Goal: Task Accomplishment & Management: Use online tool/utility

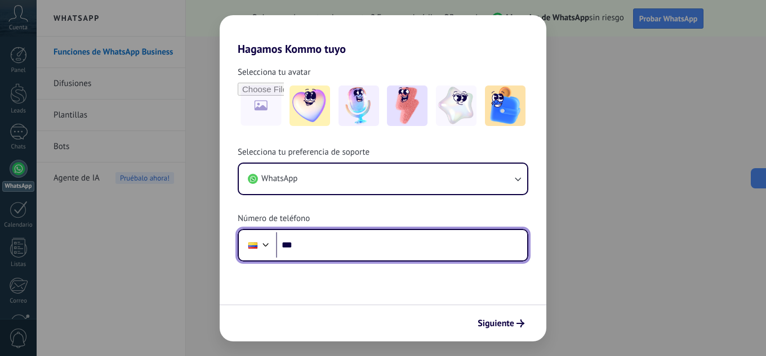
click at [334, 253] on input "***" at bounding box center [401, 246] width 251 height 26
type input "**********"
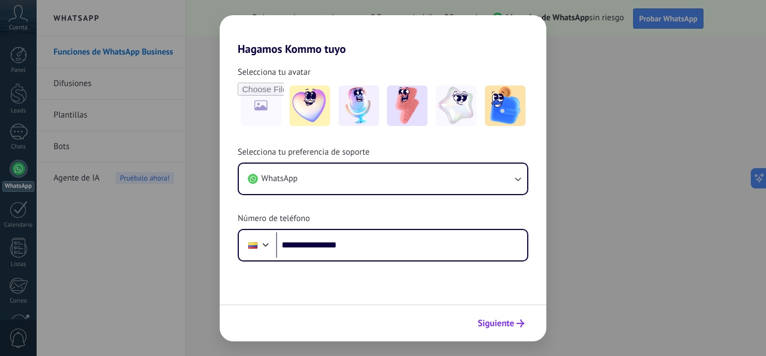
click at [482, 327] on span "Siguiente" at bounding box center [495, 324] width 37 height 8
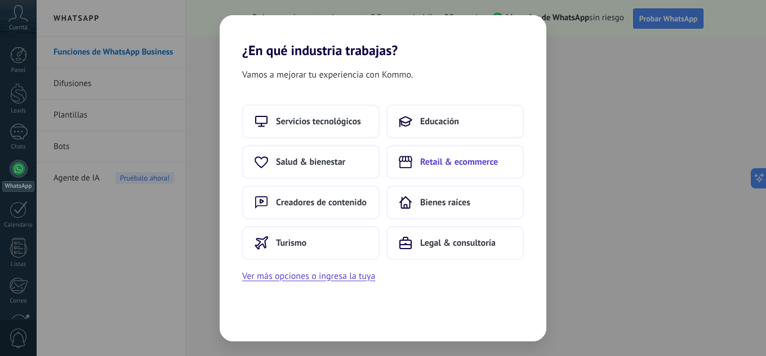
click at [437, 153] on button "Retail & ecommerce" at bounding box center [454, 162] width 137 height 34
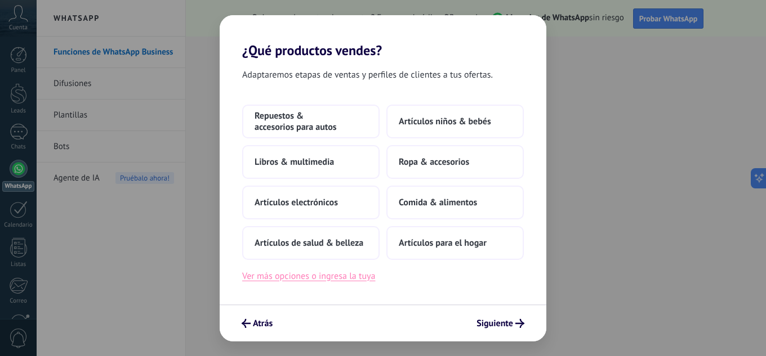
click at [270, 276] on button "Ver más opciones o ingresa la tuya" at bounding box center [308, 276] width 133 height 15
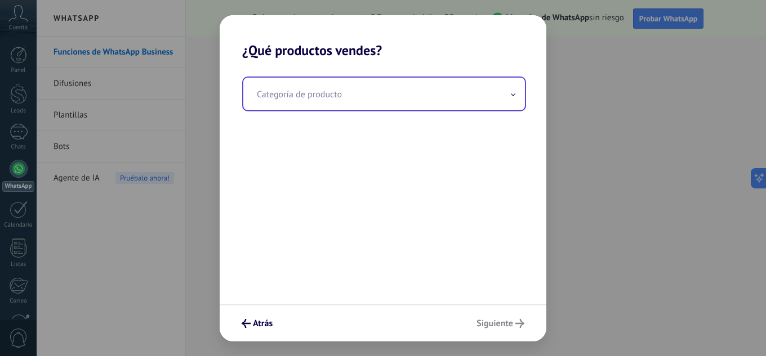
click at [288, 91] on input "text" at bounding box center [384, 94] width 282 height 33
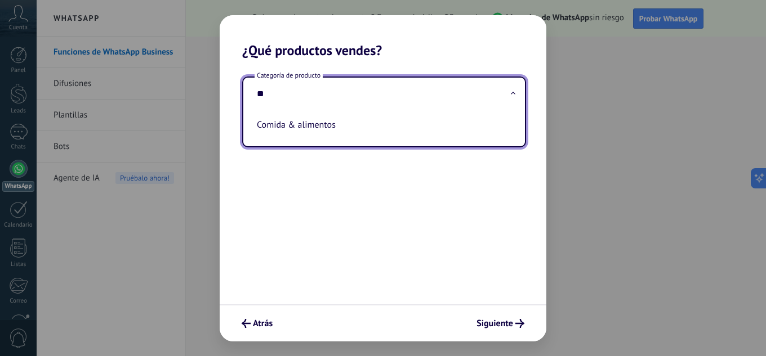
type input "*"
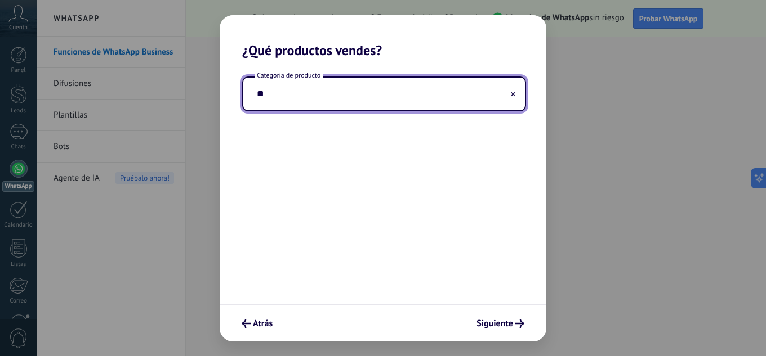
type input "*"
type input "********"
click at [511, 326] on span "Siguiente" at bounding box center [494, 324] width 37 height 8
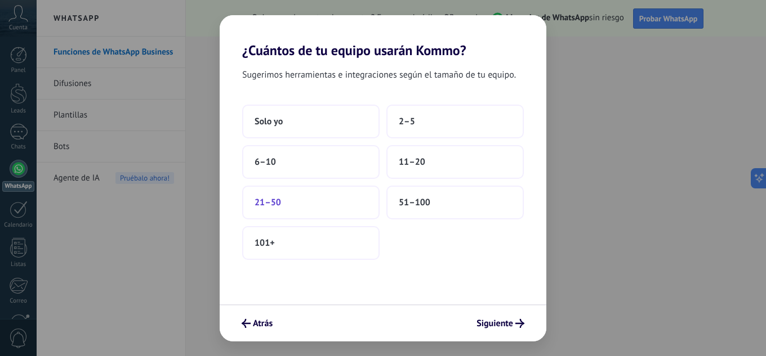
click at [315, 199] on button "21–50" at bounding box center [310, 203] width 137 height 34
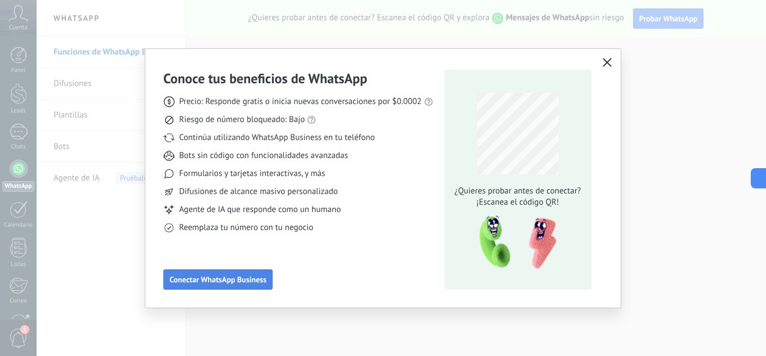
click at [196, 278] on button "Conectar WhatsApp Business" at bounding box center [217, 280] width 109 height 20
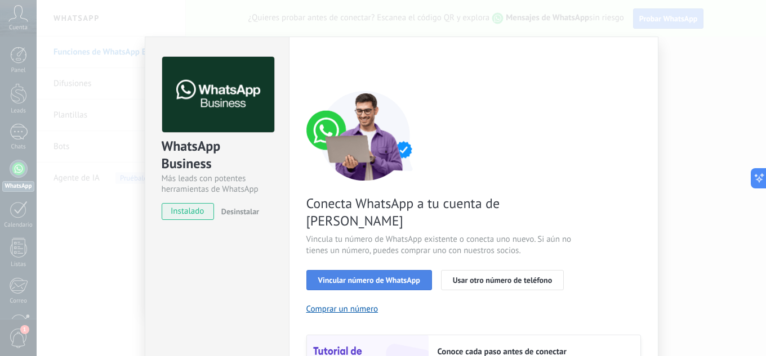
click at [352, 276] on span "Vincular número de WhatsApp" at bounding box center [369, 280] width 102 height 8
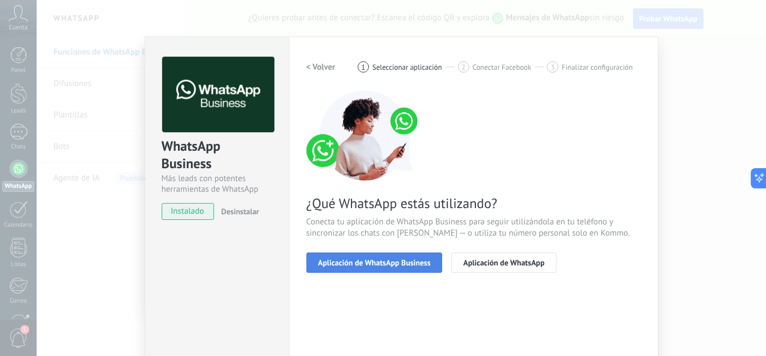
click at [363, 261] on span "Aplicación de WhatsApp Business" at bounding box center [374, 263] width 113 height 8
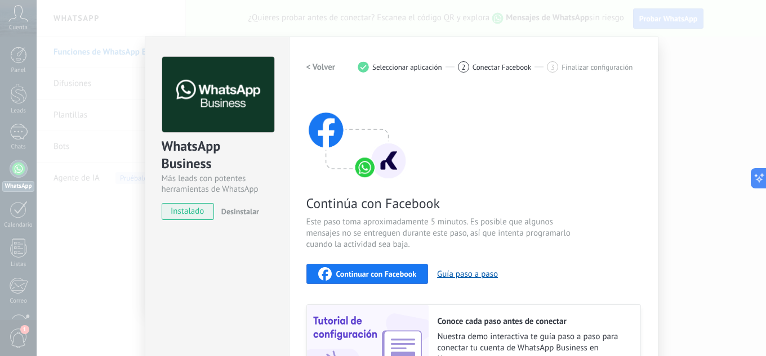
click at [189, 212] on span "instalado" at bounding box center [187, 211] width 51 height 17
click at [721, 133] on div "WhatsApp Business Más leads con potentes herramientas de WhatsApp instalado Des…" at bounding box center [401, 178] width 729 height 356
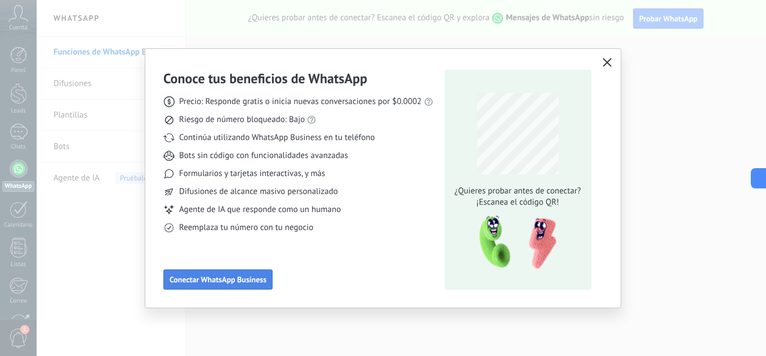
click at [211, 279] on span "Conectar WhatsApp Business" at bounding box center [217, 280] width 97 height 8
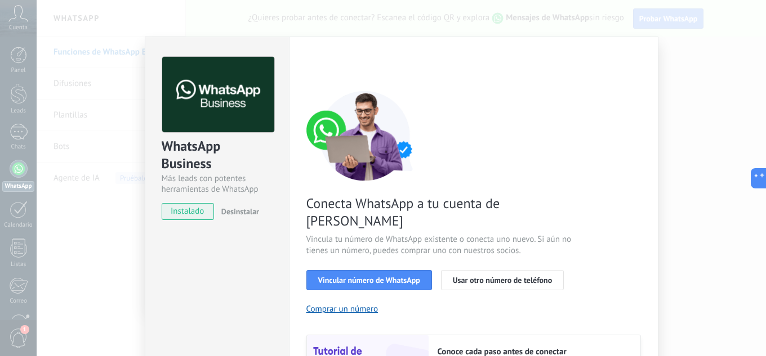
scroll to position [56, 0]
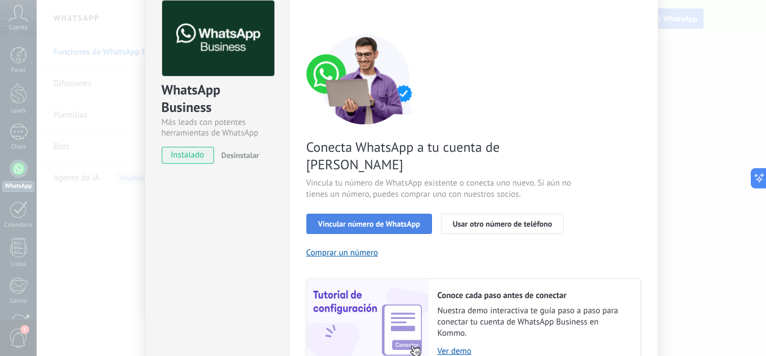
click at [353, 220] on span "Vincular número de WhatsApp" at bounding box center [369, 224] width 102 height 8
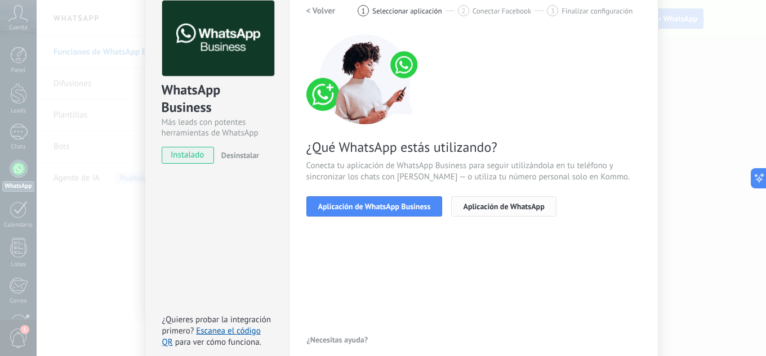
click at [488, 208] on span "Aplicación de WhatsApp" at bounding box center [503, 207] width 81 height 8
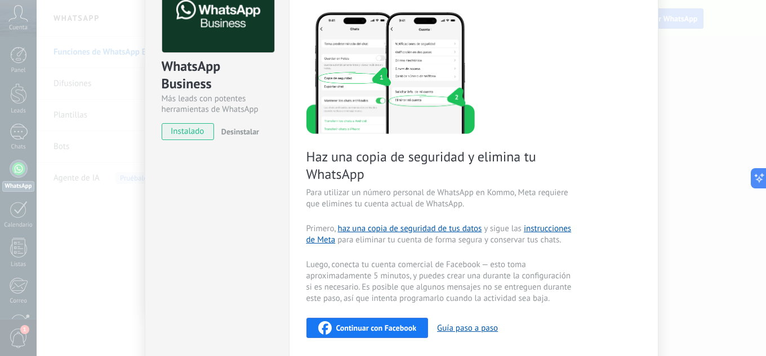
scroll to position [0, 0]
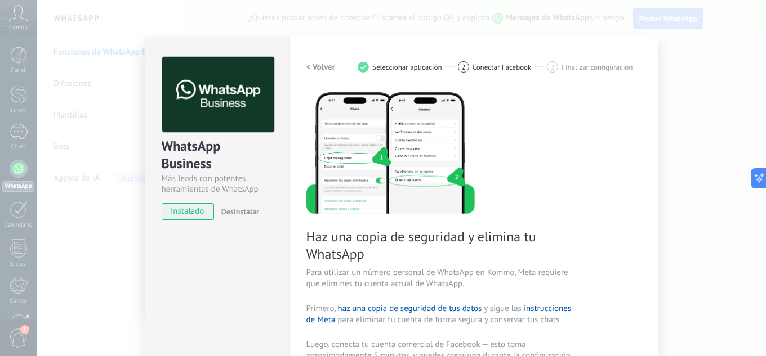
click at [315, 63] on h2 "< Volver" at bounding box center [320, 67] width 29 height 11
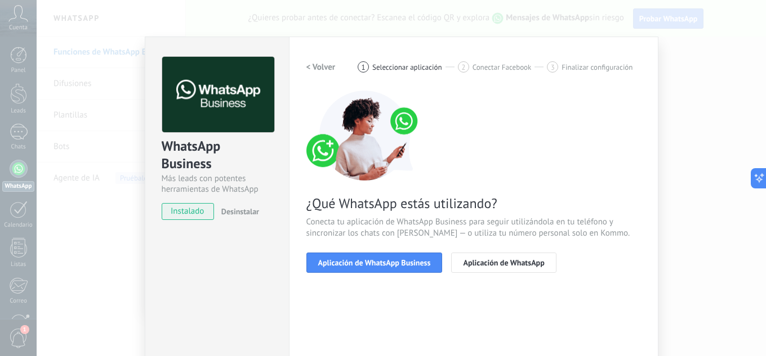
click at [310, 60] on button "< Volver" at bounding box center [320, 67] width 29 height 20
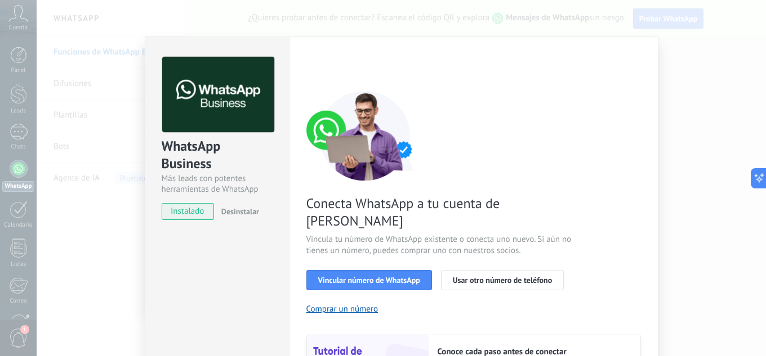
scroll to position [56, 0]
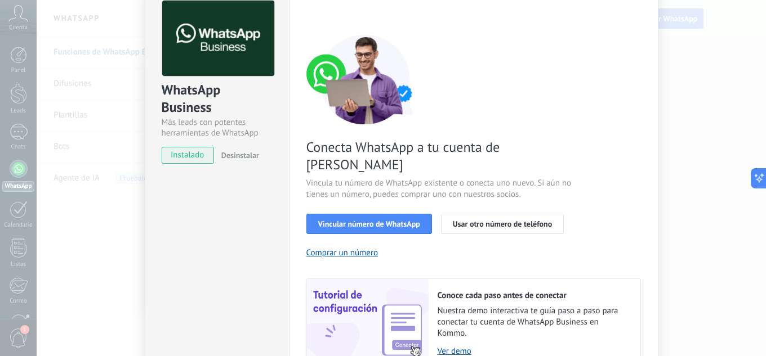
click at [356, 85] on img at bounding box center [365, 79] width 118 height 90
click at [233, 60] on img at bounding box center [218, 39] width 112 height 76
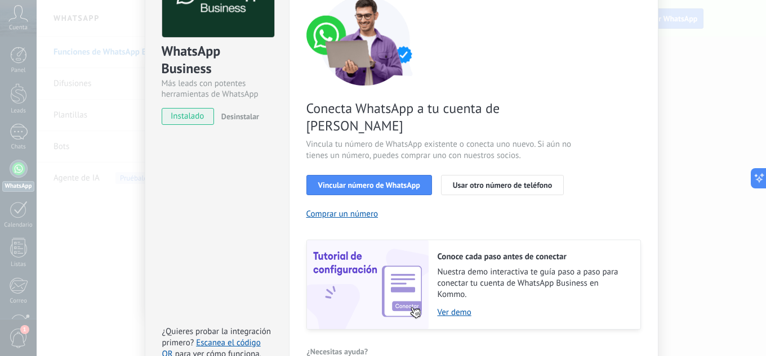
scroll to position [144, 0]
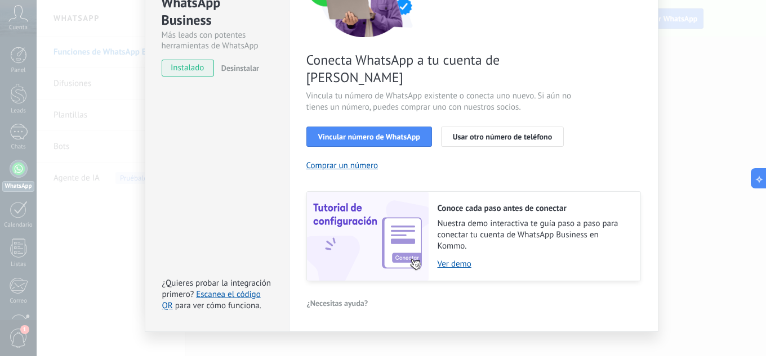
click at [695, 95] on div "WhatsApp Business Más leads con potentes herramientas de WhatsApp instalado Des…" at bounding box center [401, 178] width 729 height 356
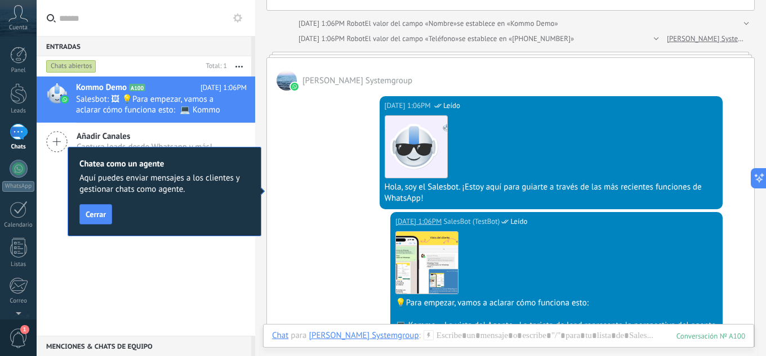
scroll to position [232, 0]
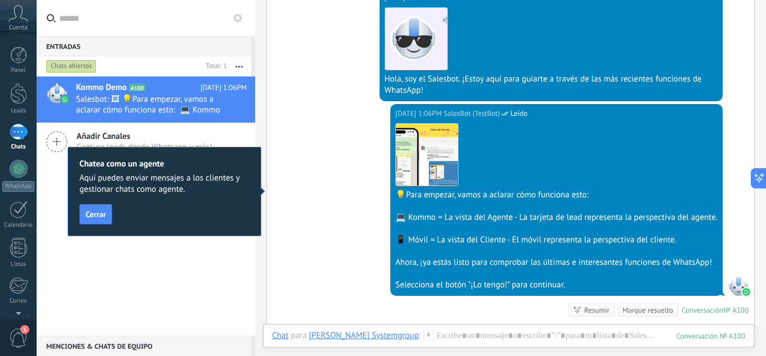
drag, startPoint x: 88, startPoint y: 212, endPoint x: 95, endPoint y: 215, distance: 7.7
click at [88, 212] on span "Cerrar" at bounding box center [96, 215] width 20 height 8
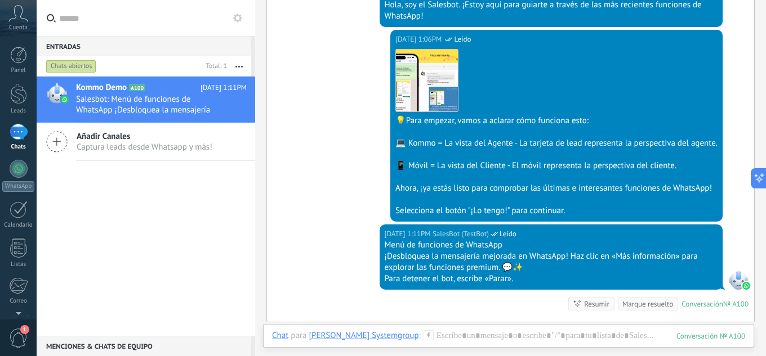
scroll to position [300, 0]
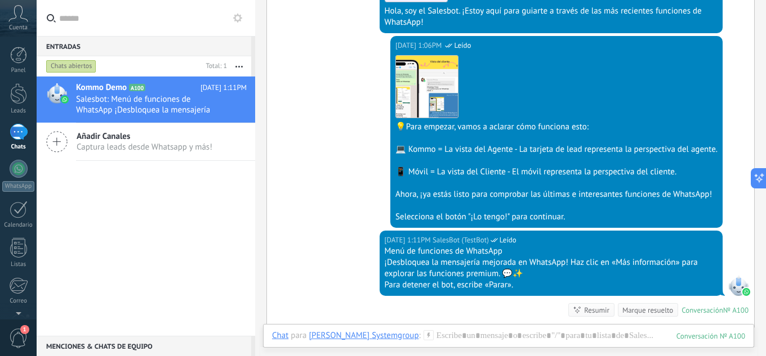
click at [15, 28] on span "Cuenta" at bounding box center [18, 27] width 19 height 7
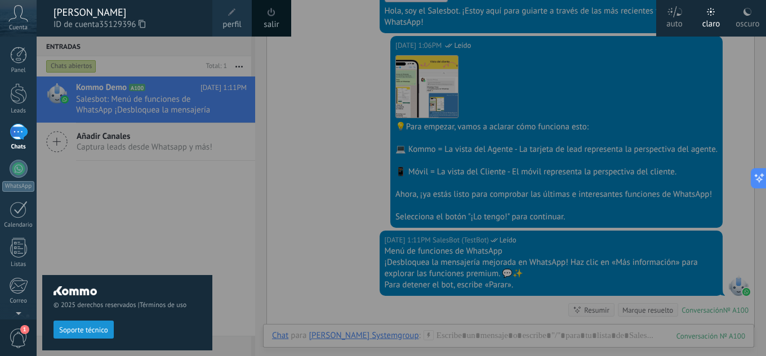
click at [138, 256] on div "© 2025 derechos reservados | Términos de uso Soporte técnico" at bounding box center [127, 197] width 170 height 320
click at [16, 131] on div "1" at bounding box center [19, 132] width 18 height 16
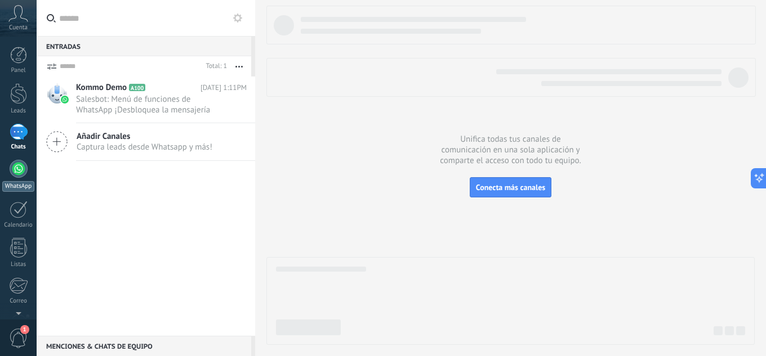
click at [23, 177] on link "WhatsApp" at bounding box center [18, 176] width 37 height 32
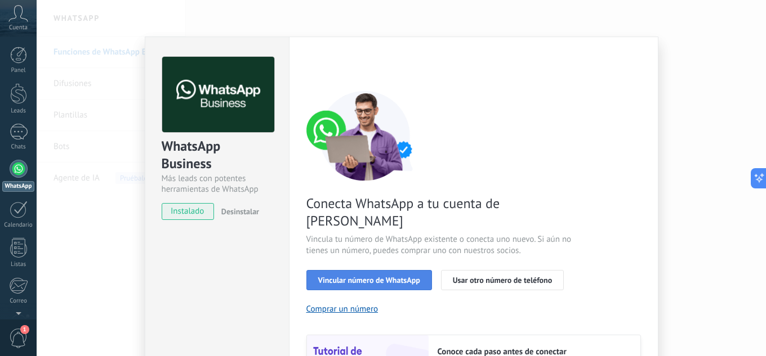
click at [347, 276] on span "Vincular número de WhatsApp" at bounding box center [369, 280] width 102 height 8
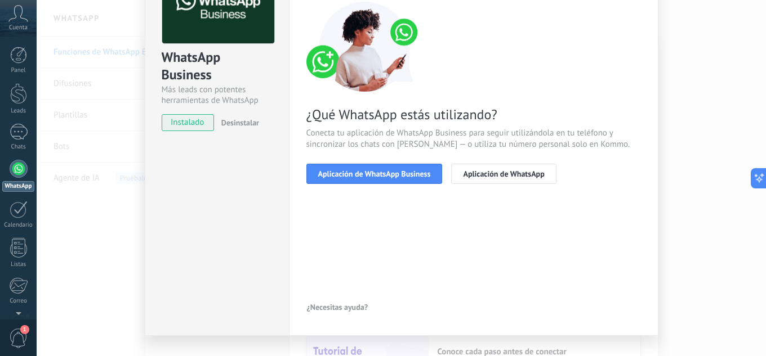
scroll to position [55, 0]
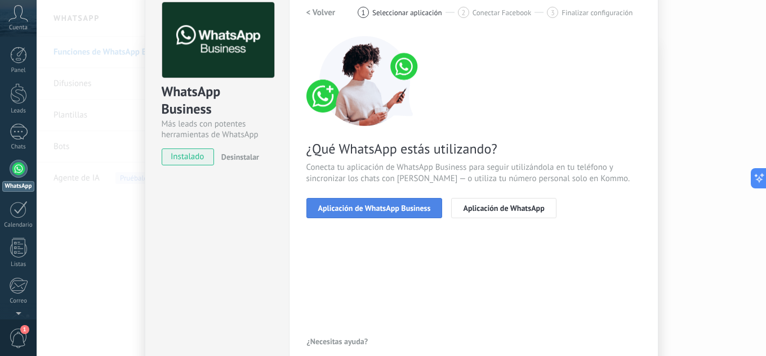
click at [390, 211] on span "Aplicación de WhatsApp Business" at bounding box center [374, 208] width 113 height 8
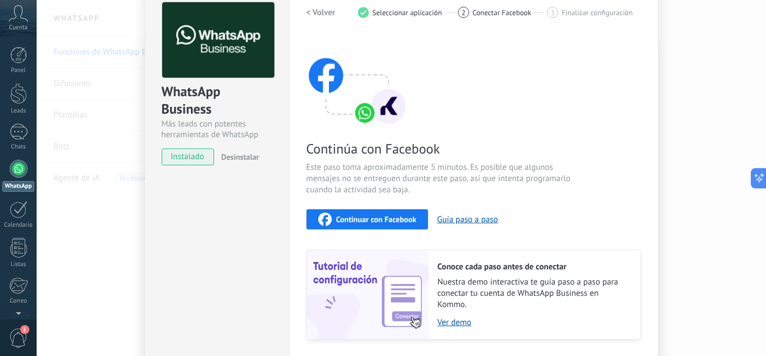
click at [342, 219] on span "Continuar con Facebook" at bounding box center [376, 220] width 81 height 8
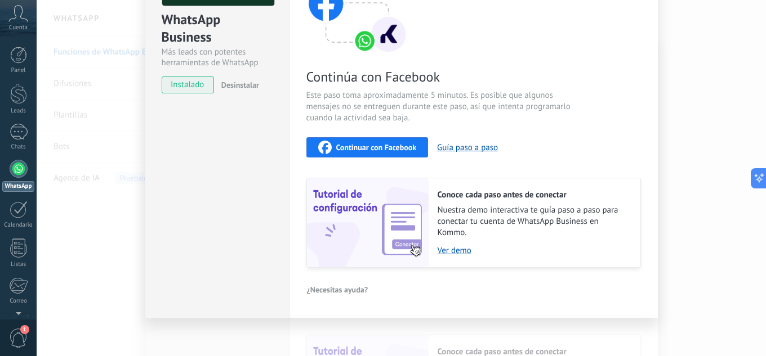
scroll to position [131, 0]
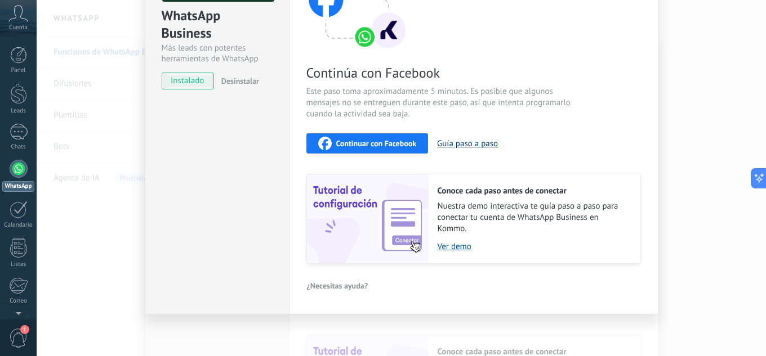
click at [446, 144] on button "Guía paso a paso" at bounding box center [467, 144] width 61 height 11
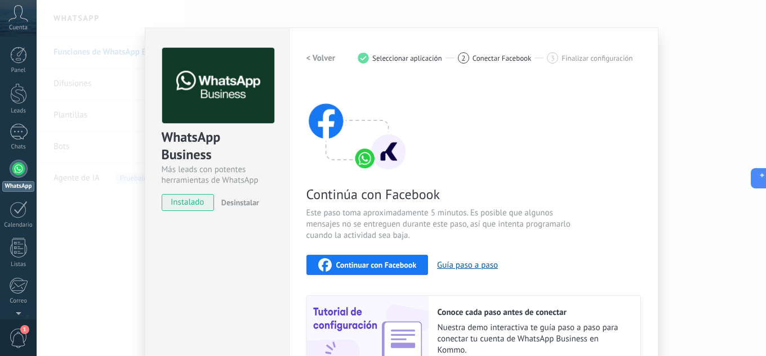
scroll to position [0, 0]
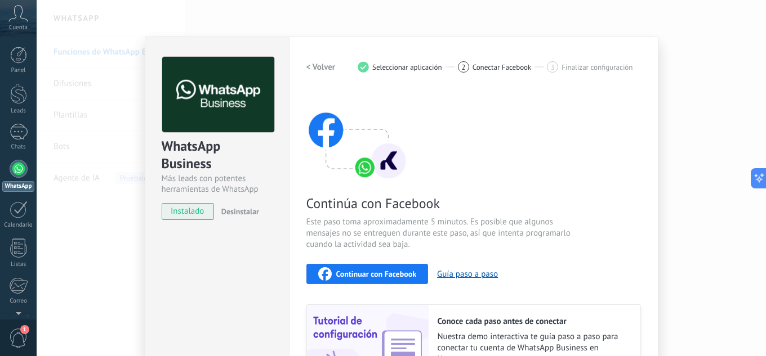
click at [326, 65] on h2 "< Volver" at bounding box center [320, 67] width 29 height 11
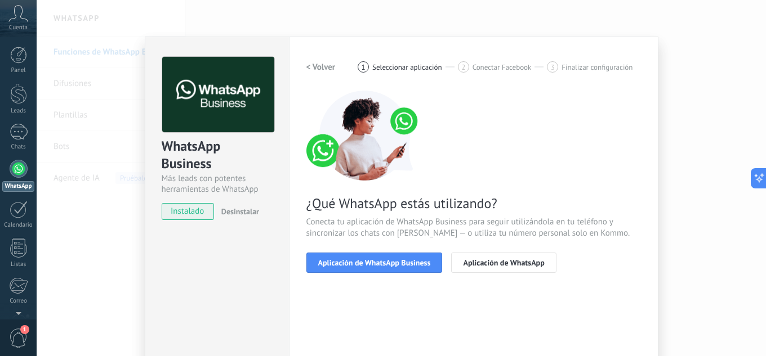
click at [323, 69] on h2 "< Volver" at bounding box center [320, 67] width 29 height 11
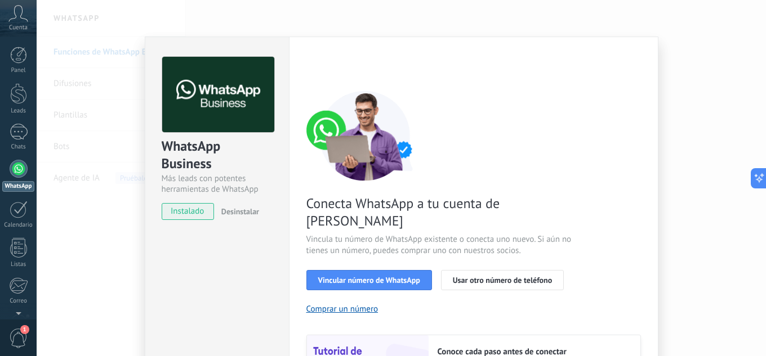
click at [315, 68] on div "< Volver 1 Seleccionar aplicación 2 Conectar Facebook 3 Finalizar configuración" at bounding box center [473, 67] width 334 height 20
drag, startPoint x: 659, startPoint y: 148, endPoint x: 692, endPoint y: 148, distance: 33.2
click at [665, 148] on div "WhatsApp Business Más leads con potentes herramientas de WhatsApp instalado Des…" at bounding box center [401, 178] width 729 height 356
click at [714, 156] on div "WhatsApp Business Más leads con potentes herramientas de WhatsApp instalado Des…" at bounding box center [401, 178] width 729 height 356
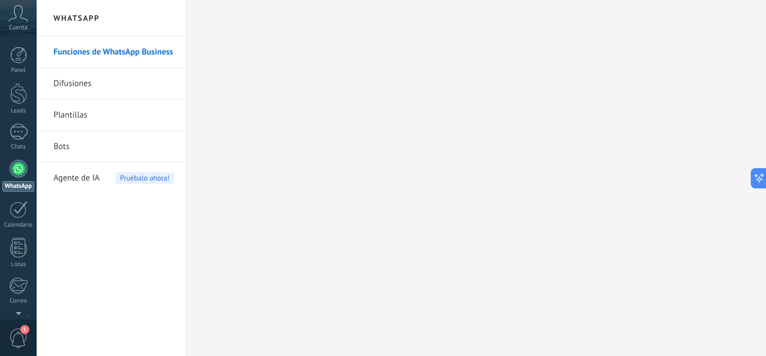
click at [88, 86] on link "Difusiones" at bounding box center [113, 84] width 120 height 32
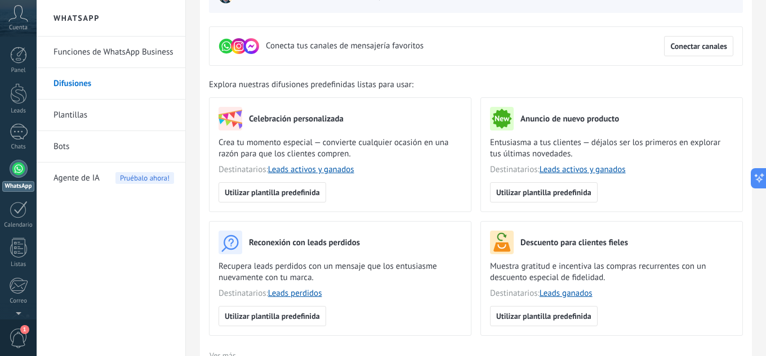
scroll to position [113, 0]
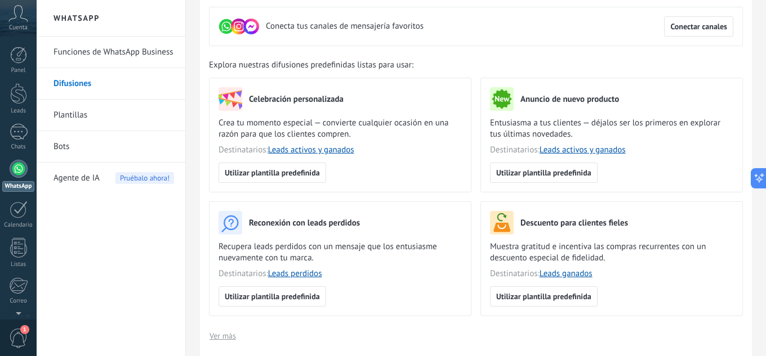
click at [79, 120] on link "Plantillas" at bounding box center [113, 116] width 120 height 32
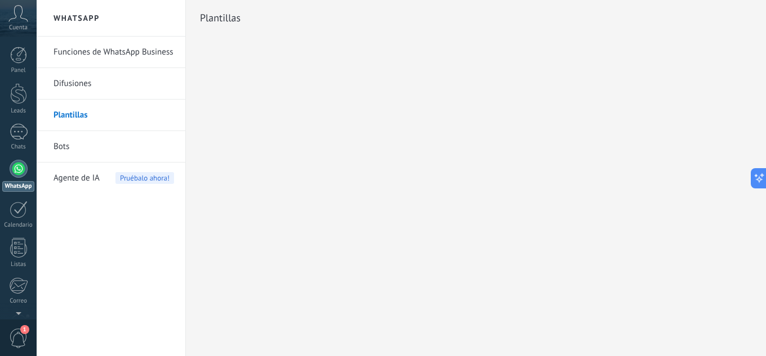
click at [85, 177] on span "Agente de IA" at bounding box center [76, 179] width 46 height 32
click at [145, 178] on span "Pruébalo ahora!" at bounding box center [144, 178] width 59 height 12
click at [90, 23] on h2 "WhatsApp" at bounding box center [111, 18] width 120 height 37
click at [90, 55] on link "Funciones de WhatsApp Business" at bounding box center [113, 53] width 120 height 32
